Goal: Information Seeking & Learning: Find specific fact

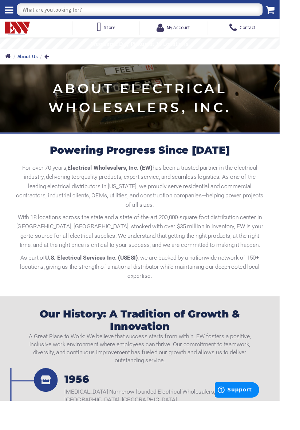
click at [60, 13] on input "text" at bounding box center [149, 10] width 263 height 13
type input "3/8-16"
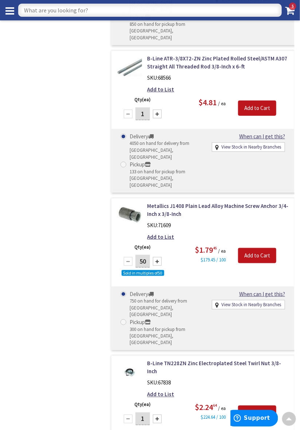
scroll to position [611, 0]
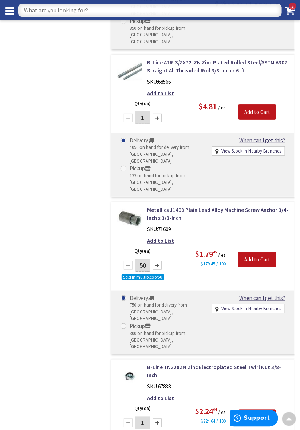
click at [47, 8] on input "text" at bounding box center [149, 10] width 263 height 13
type input "3/8 washer"
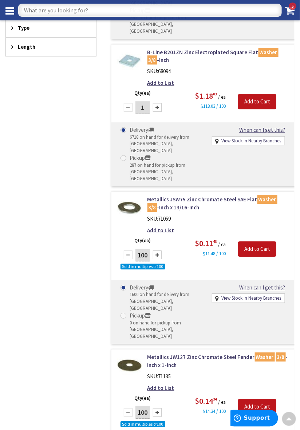
scroll to position [411, 0]
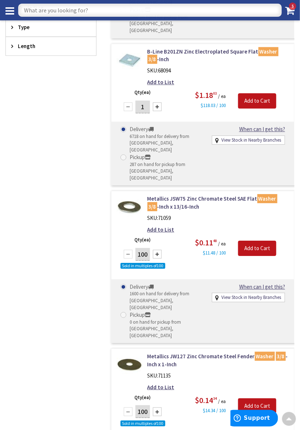
click at [73, 12] on input "text" at bounding box center [149, 10] width 263 height 13
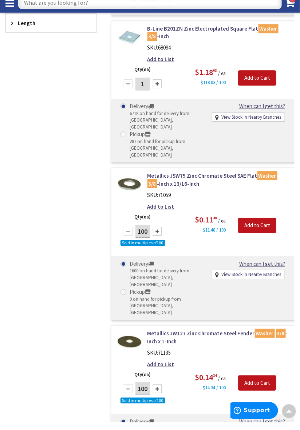
scroll to position [298, 0]
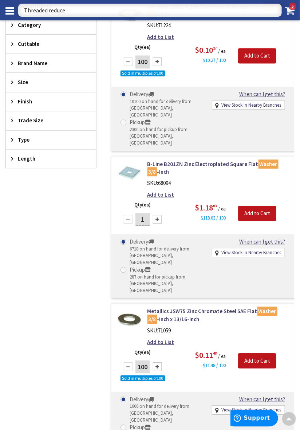
type input "Threaded reducer"
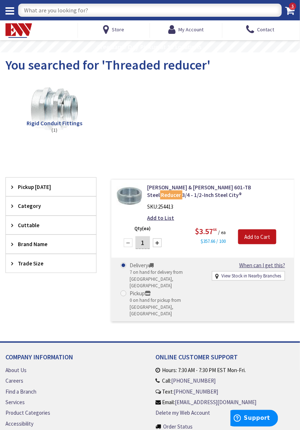
click at [54, 12] on input "text" at bounding box center [149, 10] width 263 height 13
type input "Ideal lever connector"
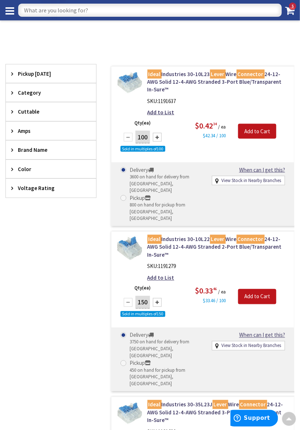
scroll to position [103, 0]
